Goal: Navigation & Orientation: Find specific page/section

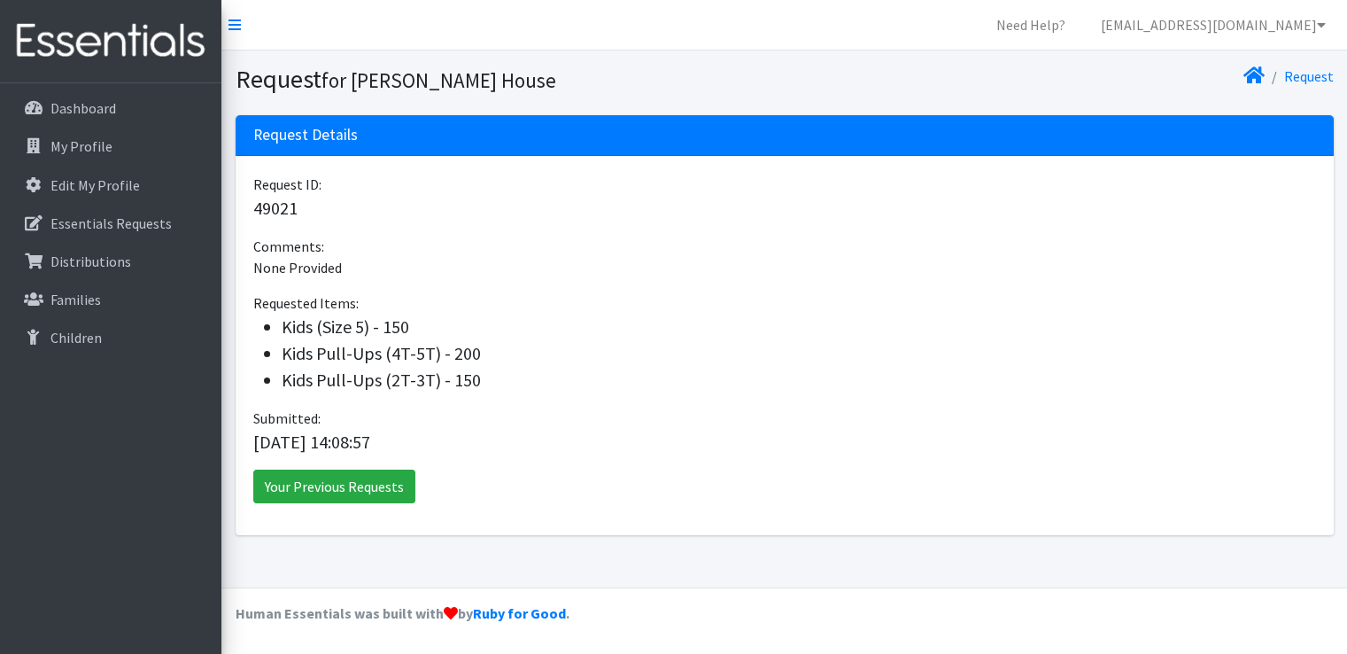
click at [1265, 71] on icon at bounding box center [1254, 75] width 21 height 14
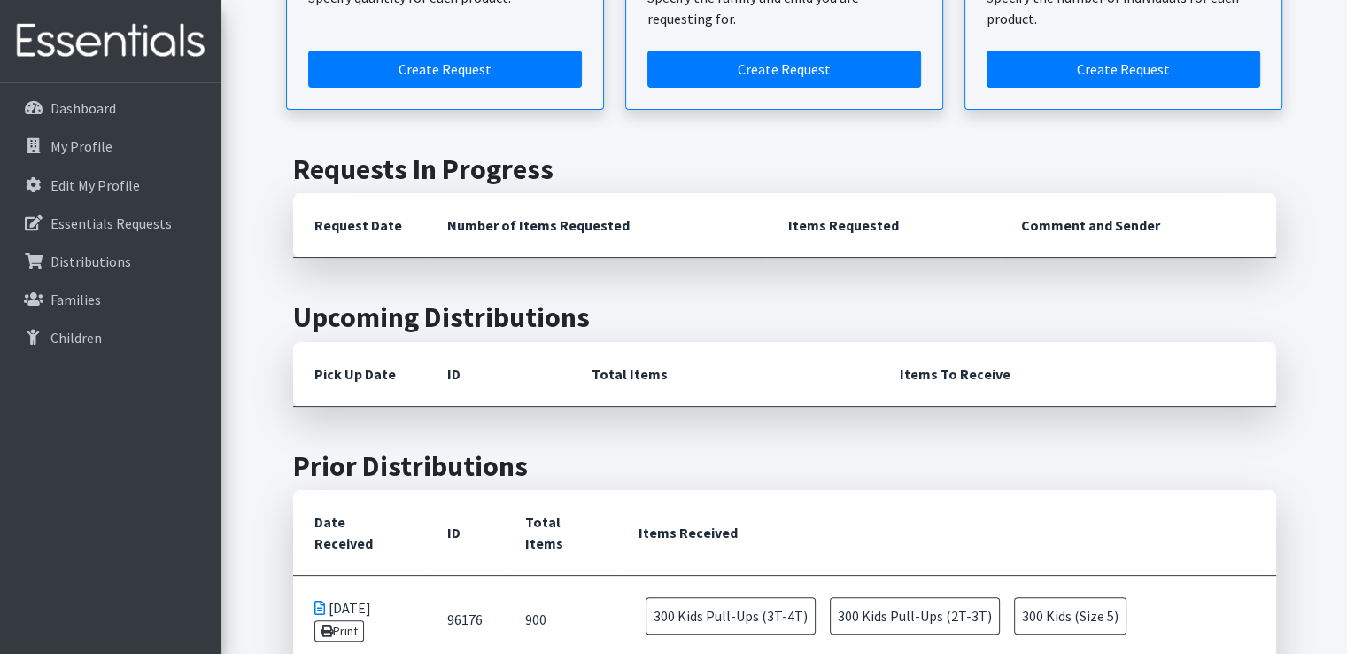
scroll to position [285, 0]
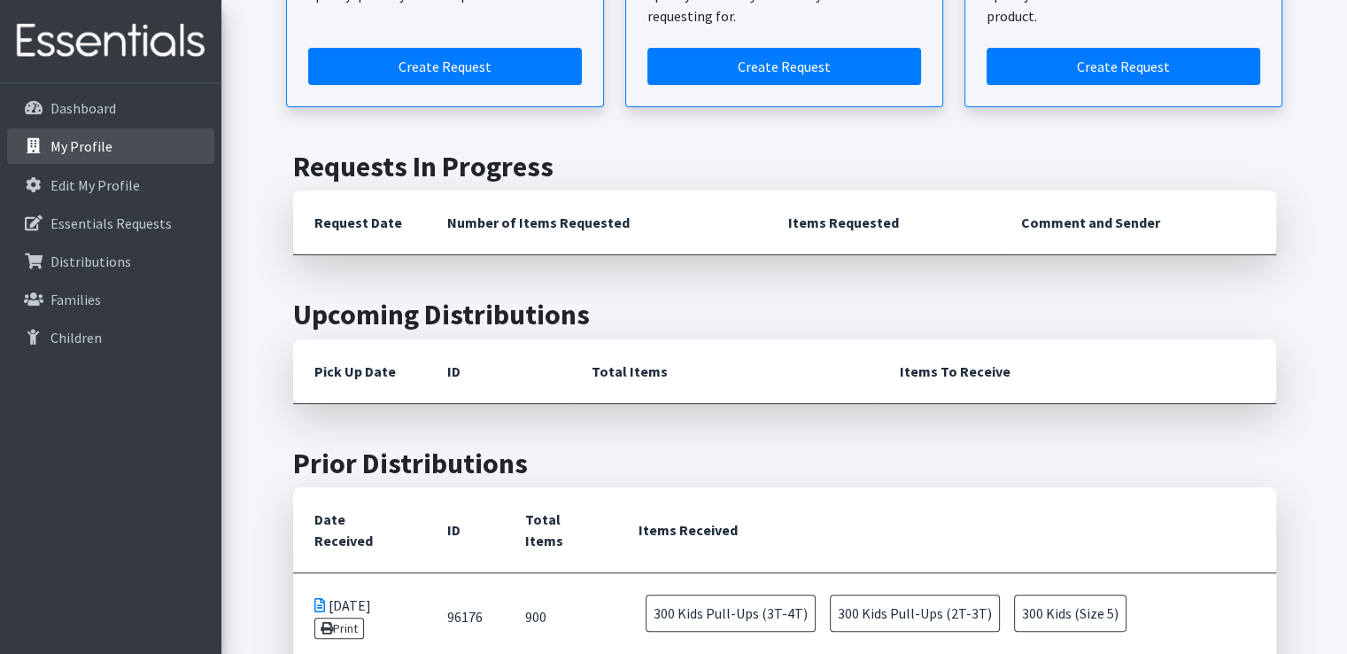
click at [66, 144] on p "My Profile" at bounding box center [81, 146] width 62 height 18
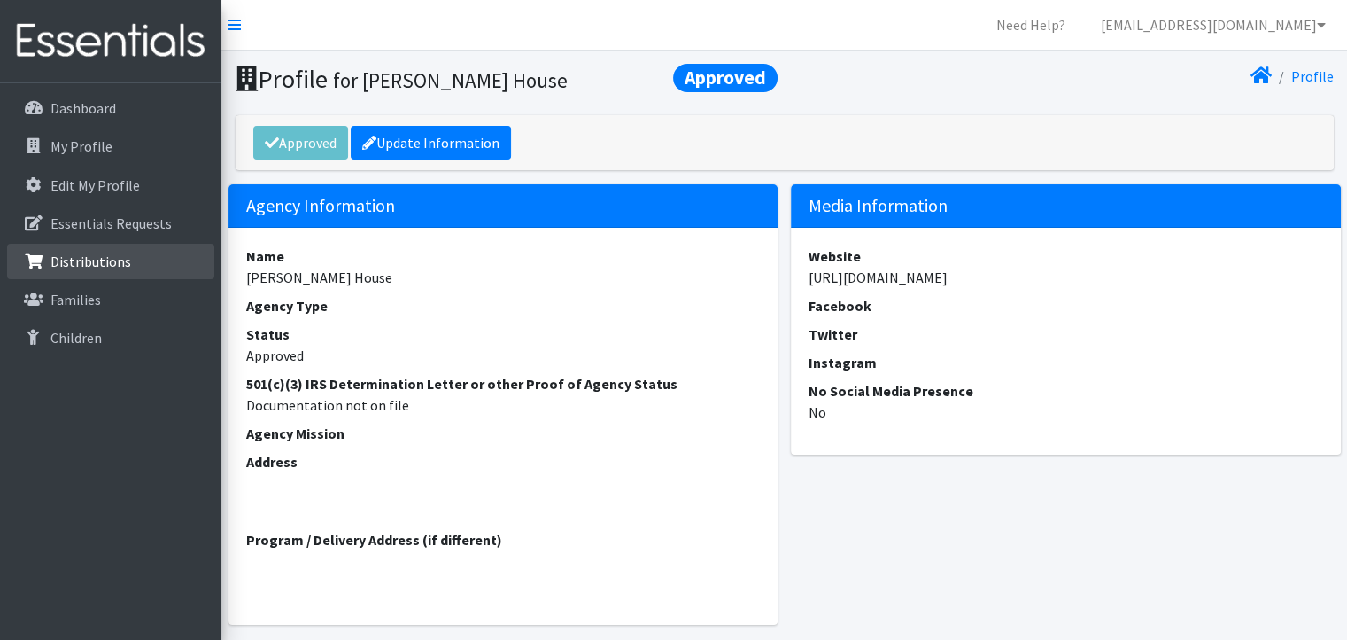
click at [97, 257] on p "Distributions" at bounding box center [90, 261] width 81 height 18
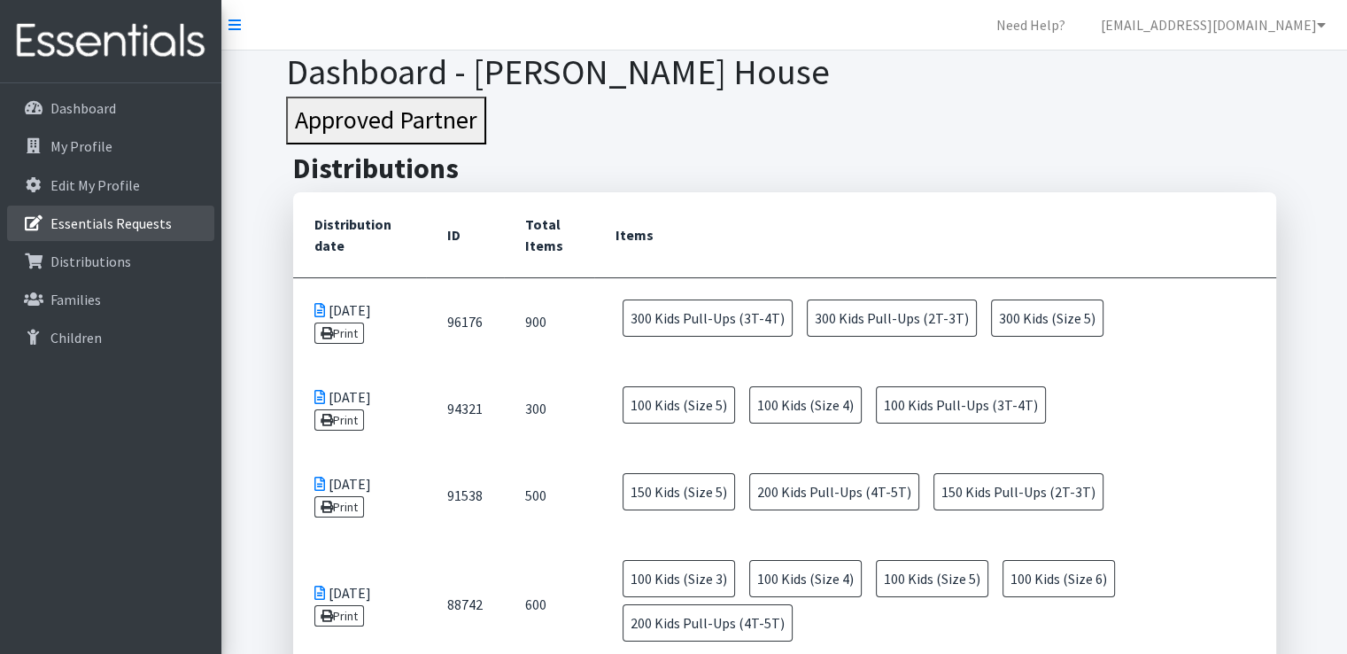
click at [123, 214] on p "Essentials Requests" at bounding box center [110, 223] width 121 height 18
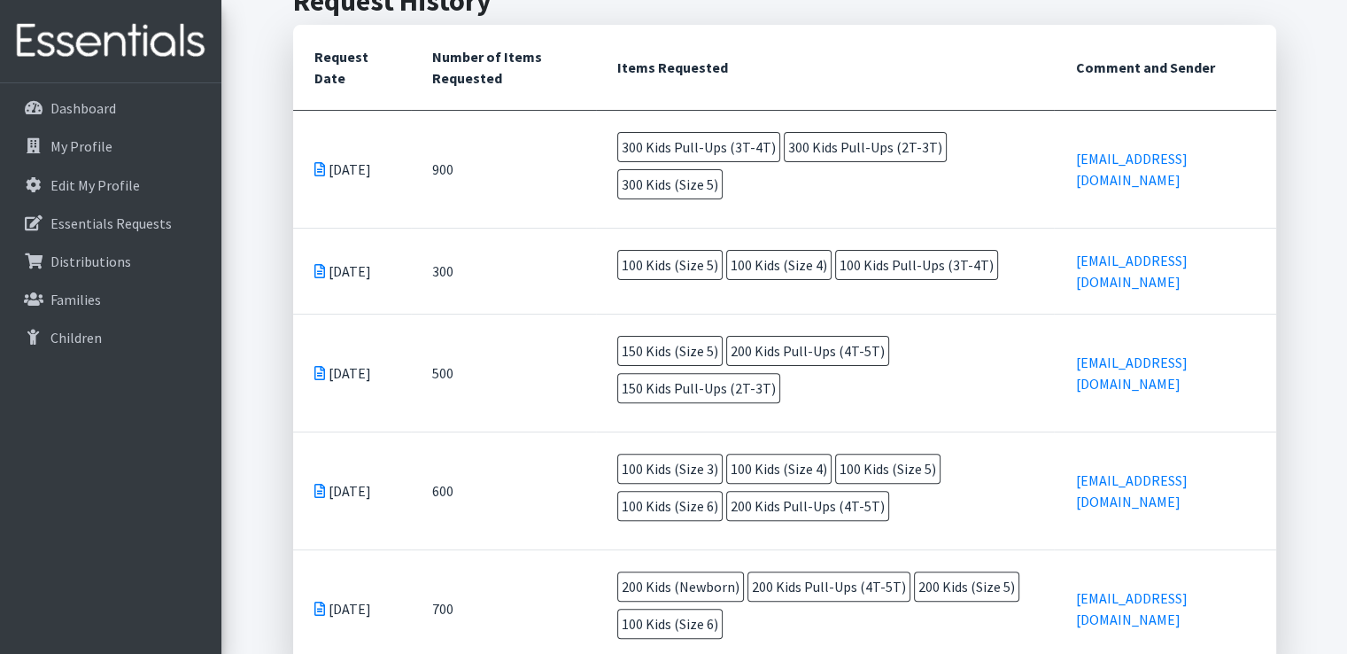
scroll to position [474, 0]
